Goal: Task Accomplishment & Management: Manage account settings

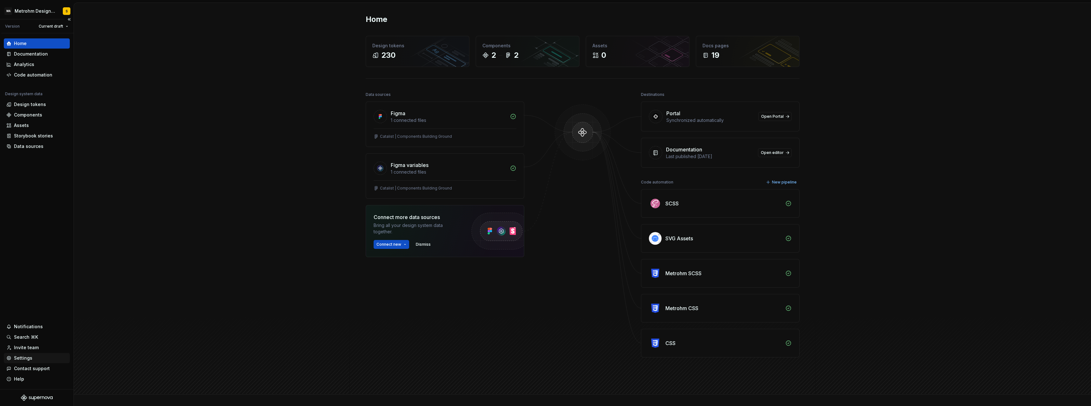
click at [29, 355] on div "Settings" at bounding box center [23, 358] width 18 height 6
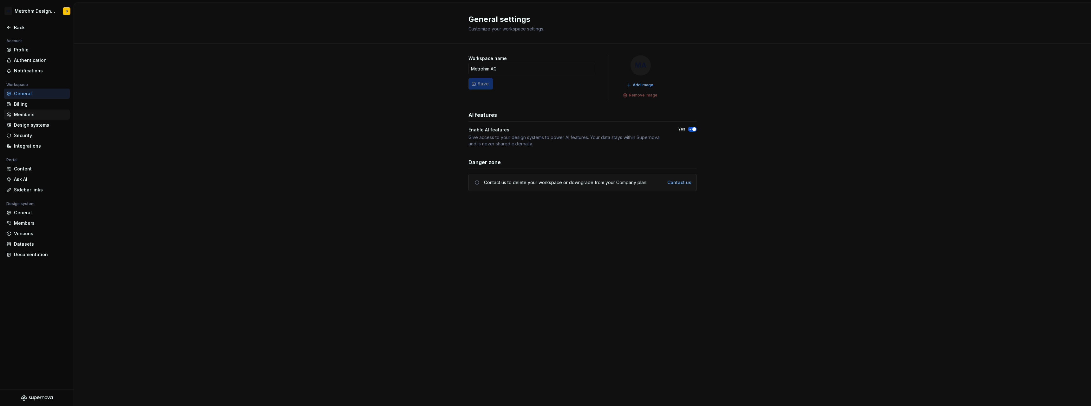
click at [29, 116] on div "Members" at bounding box center [40, 114] width 53 height 6
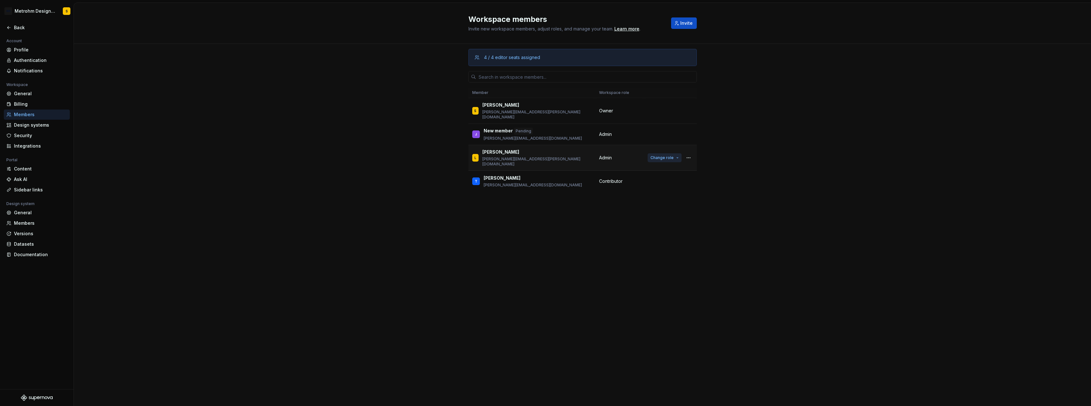
click at [672, 155] on span "Change role" at bounding box center [662, 157] width 23 height 5
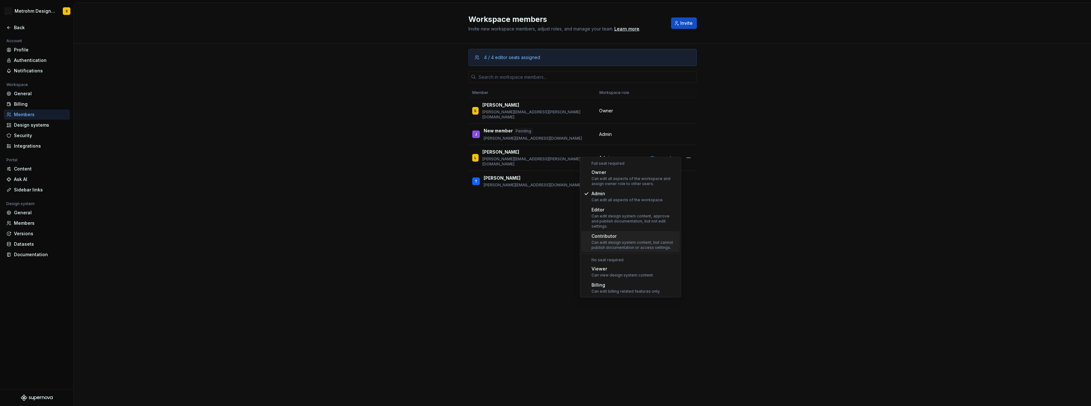
click at [664, 240] on div "Can edit design system content, but cannot publish documentation or access sett…" at bounding box center [635, 245] width 86 height 10
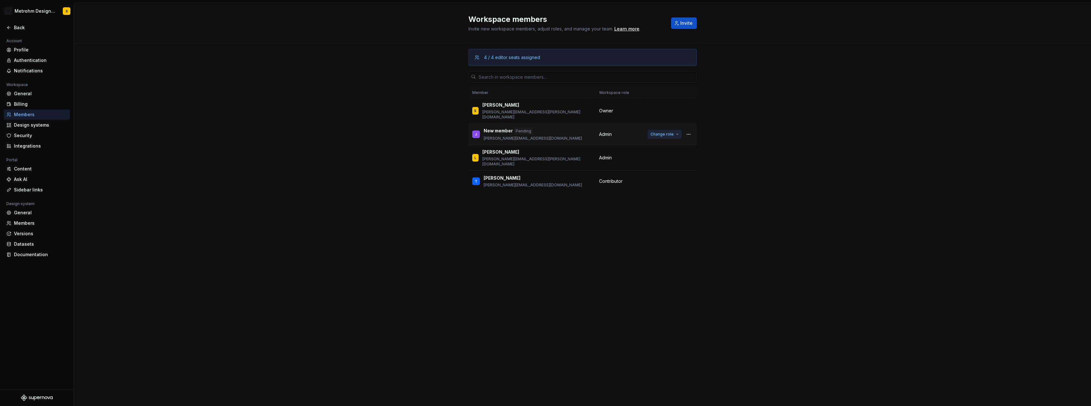
click at [662, 132] on span "Change role" at bounding box center [662, 134] width 23 height 5
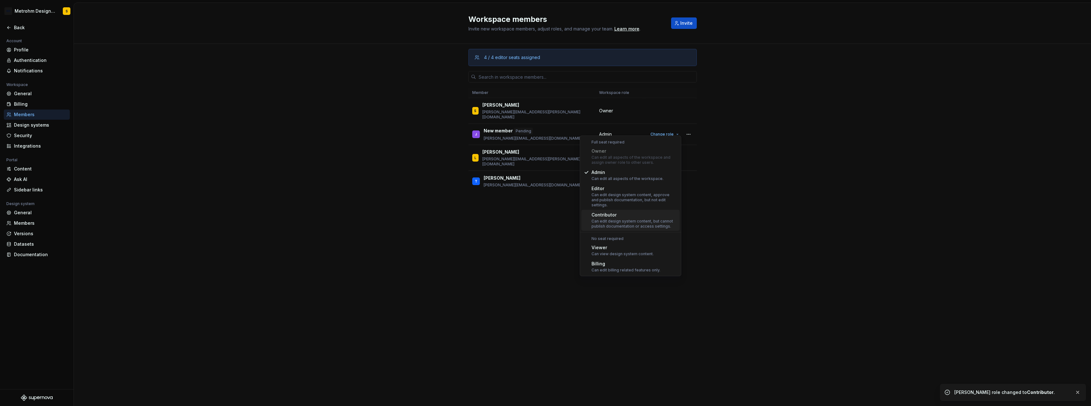
click at [644, 219] on div "Can edit design system content, but cannot publish documentation or access sett…" at bounding box center [635, 224] width 86 height 10
